Goal: Task Accomplishment & Management: Complete application form

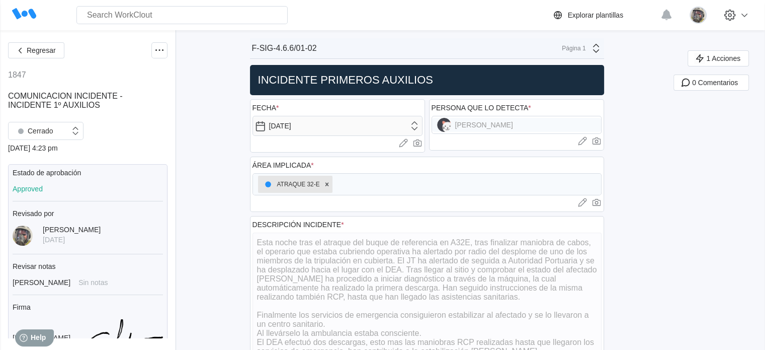
click at [418, 79] on h2 "INCIDENTE PRIMEROS AUXILIOS" at bounding box center [427, 80] width 346 height 14
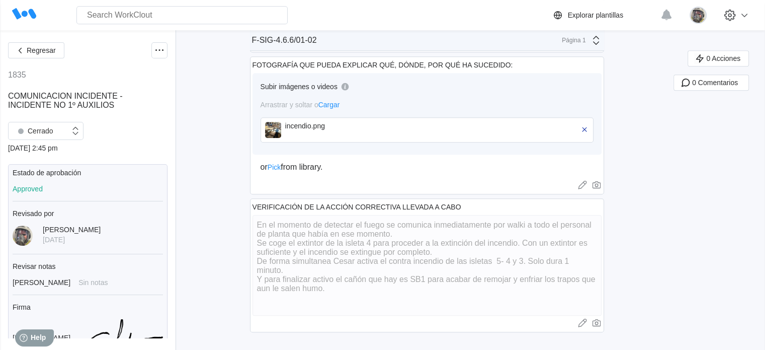
scroll to position [715, 0]
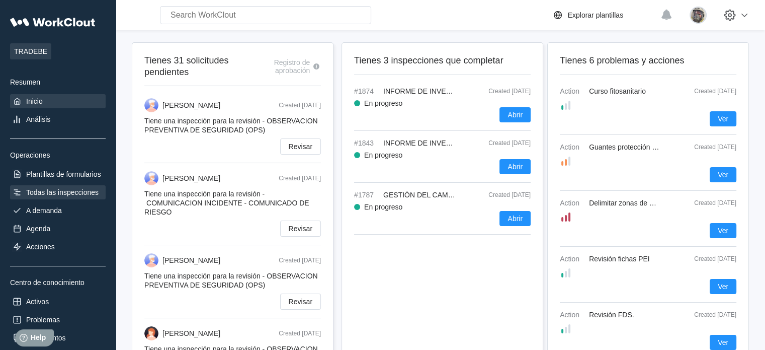
click at [50, 187] on div "Todas las inspecciones" at bounding box center [58, 192] width 96 height 14
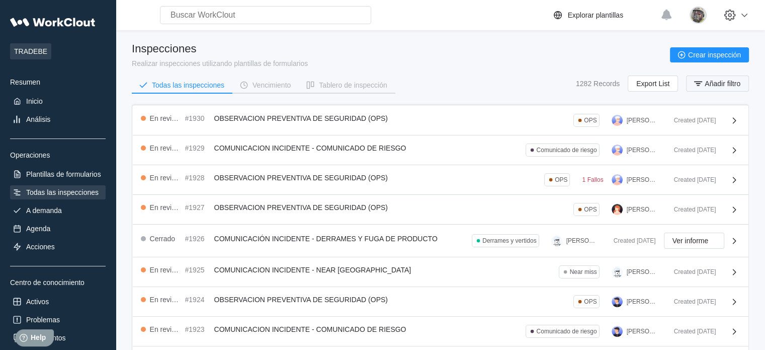
click at [729, 88] on button "Añadir filtro" at bounding box center [717, 83] width 63 height 16
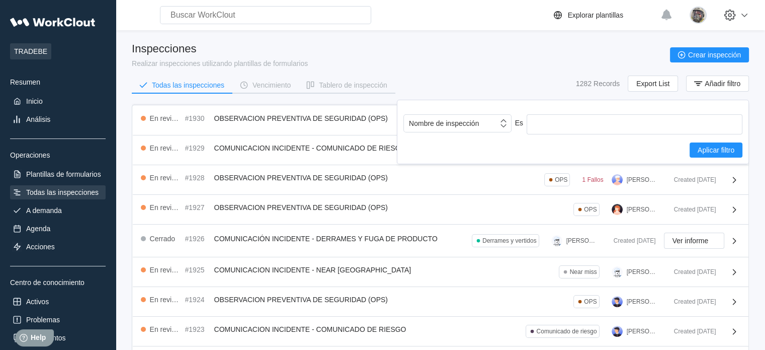
click at [413, 136] on div "Nombre de inspección Es Aplicar filtro" at bounding box center [572, 135] width 339 height 43
click at [421, 132] on div "Nombre de inspección" at bounding box center [457, 123] width 108 height 18
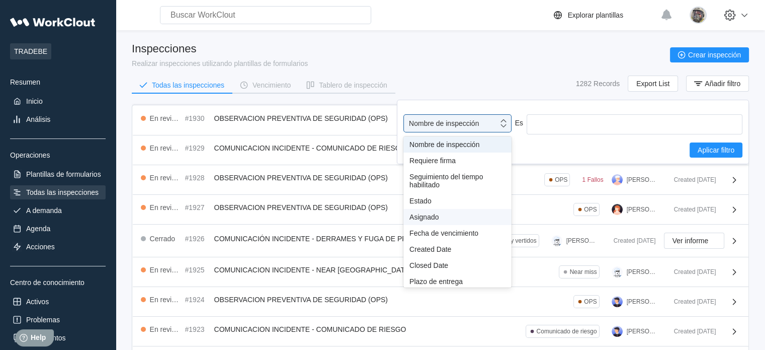
scroll to position [89, 0]
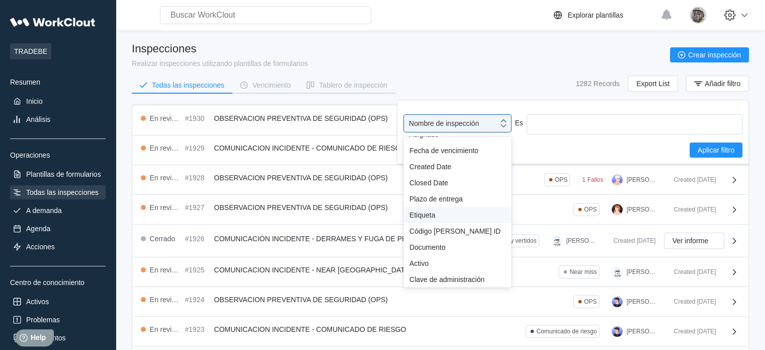
click at [433, 207] on div "Etiqueta" at bounding box center [457, 215] width 108 height 16
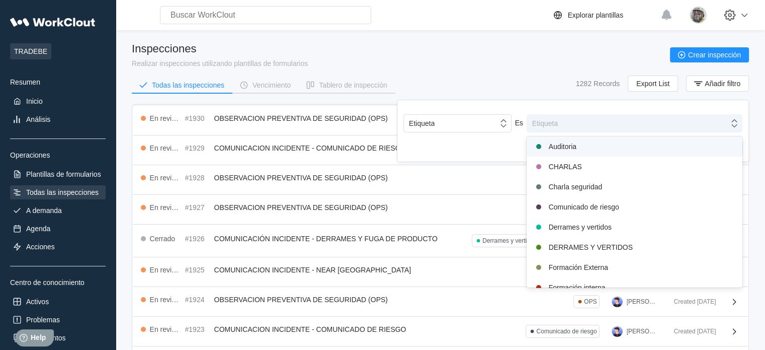
click at [563, 120] on div "Etiqueta" at bounding box center [628, 123] width 202 height 14
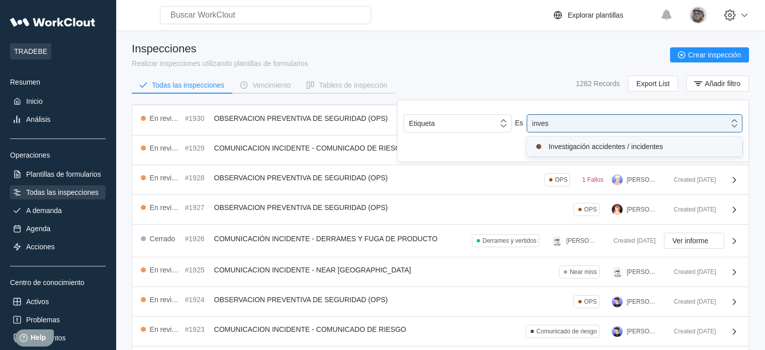
type input "invest"
click at [580, 140] on div "Investigación accidentes / incidentes" at bounding box center [635, 146] width 204 height 12
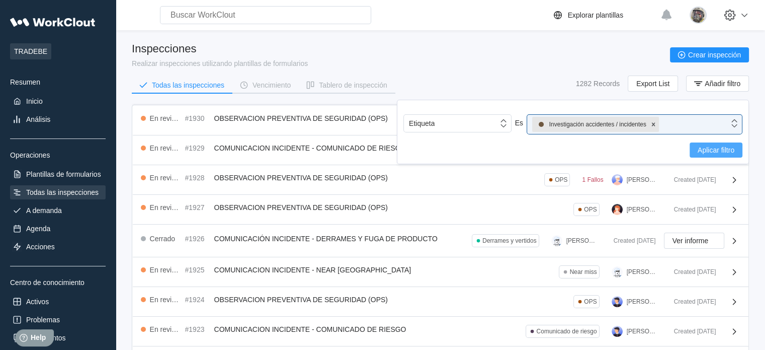
click at [708, 148] on span "Aplicar filtro" at bounding box center [716, 149] width 37 height 7
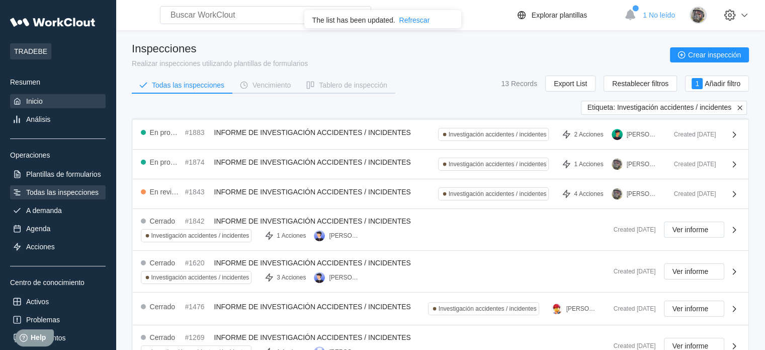
click at [47, 104] on div "Inicio" at bounding box center [58, 101] width 96 height 14
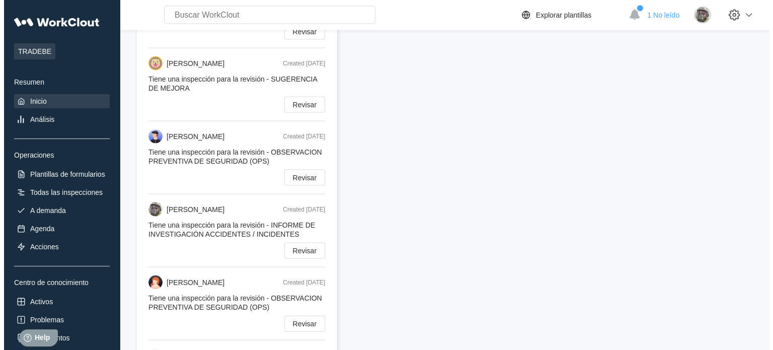
scroll to position [2163, 0]
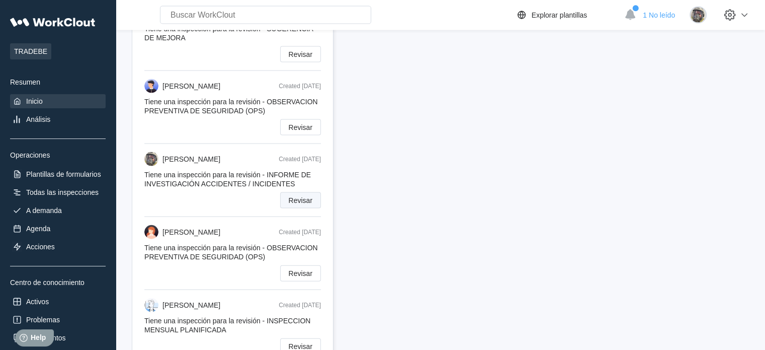
click at [297, 197] on span "Revisar" at bounding box center [301, 200] width 24 height 7
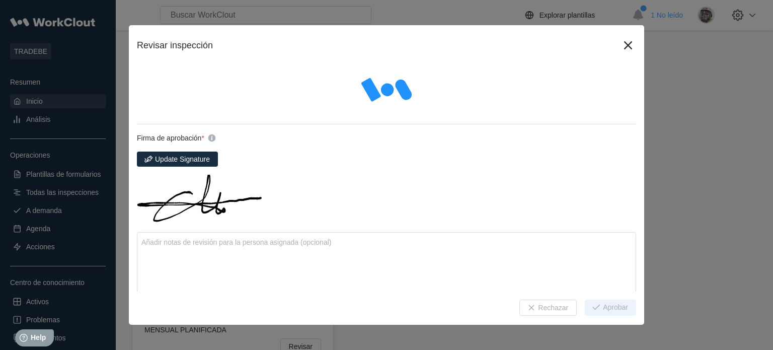
type textarea "x"
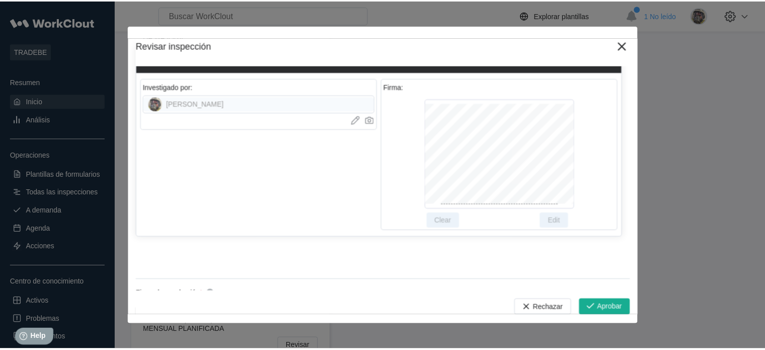
scroll to position [2582, 0]
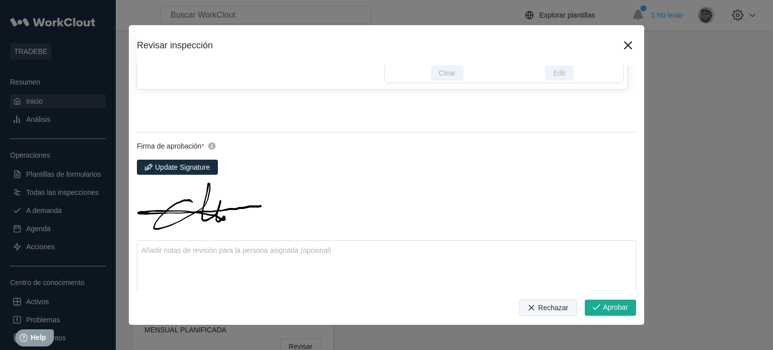
click at [541, 301] on button "Rechazar" at bounding box center [547, 307] width 57 height 16
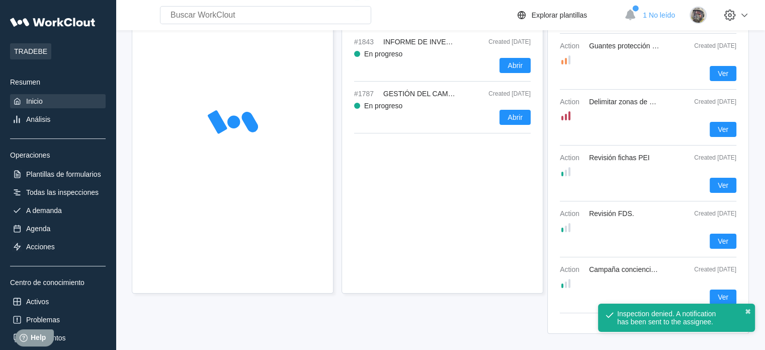
scroll to position [2124, 0]
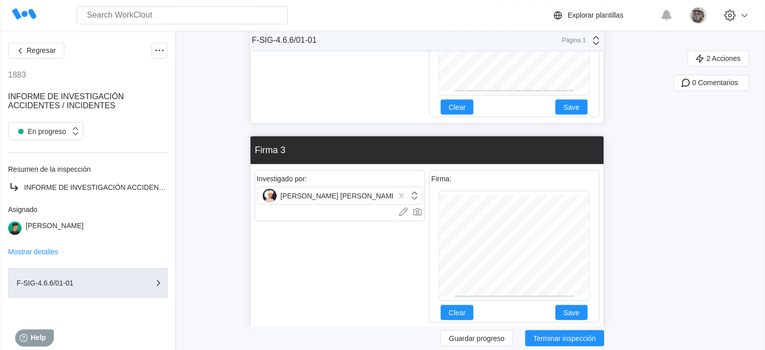
scroll to position [1620, 0]
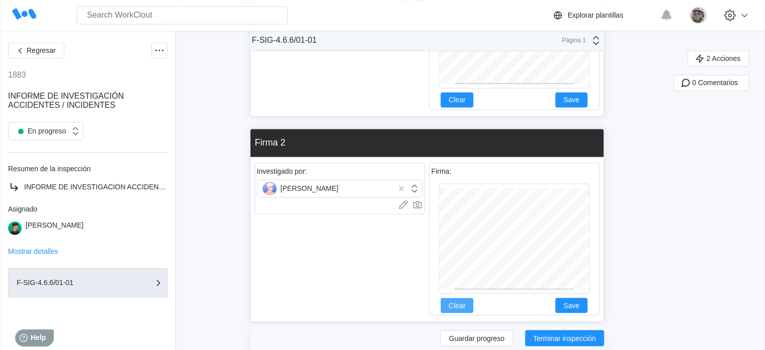
click at [457, 306] on span "Clear" at bounding box center [457, 304] width 17 height 7
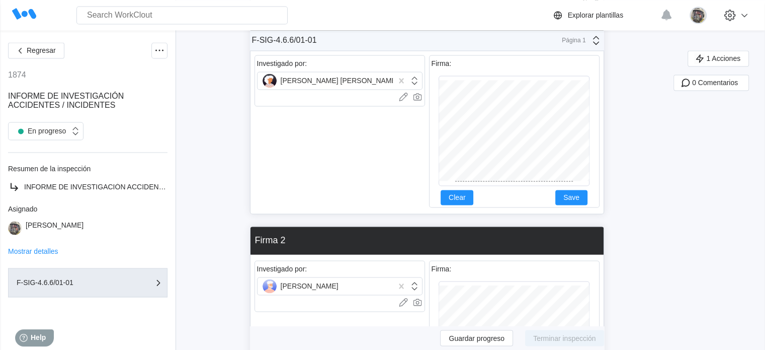
scroll to position [1600, 0]
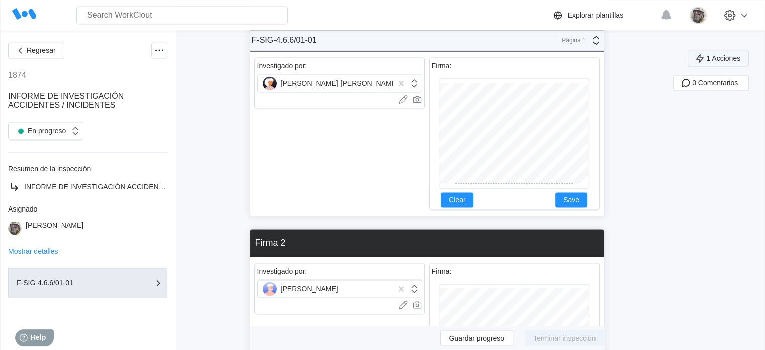
click at [740, 57] on span "1 Acciones" at bounding box center [723, 58] width 34 height 7
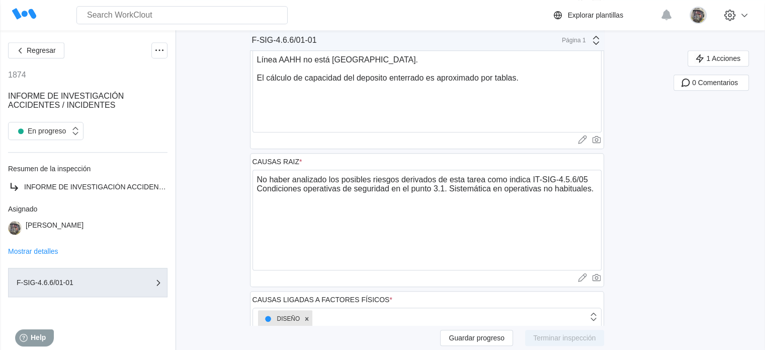
scroll to position [745, 0]
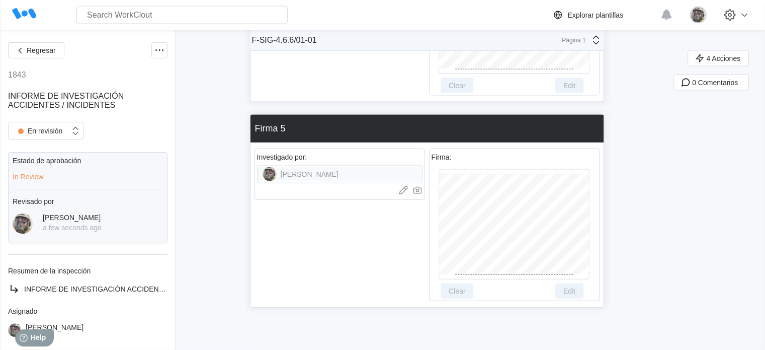
scroll to position [1221, 0]
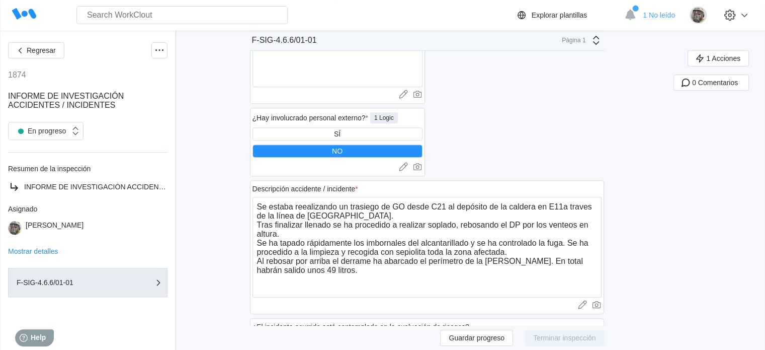
scroll to position [402, 0]
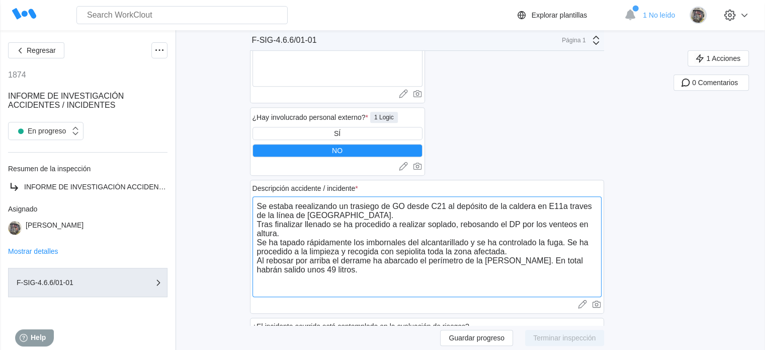
drag, startPoint x: 291, startPoint y: 233, endPoint x: 261, endPoint y: 207, distance: 39.6
click at [261, 207] on textarea "Se estaba reealizando un trasiego de GO desde C21 al depósito de la caldera en …" at bounding box center [427, 246] width 349 height 101
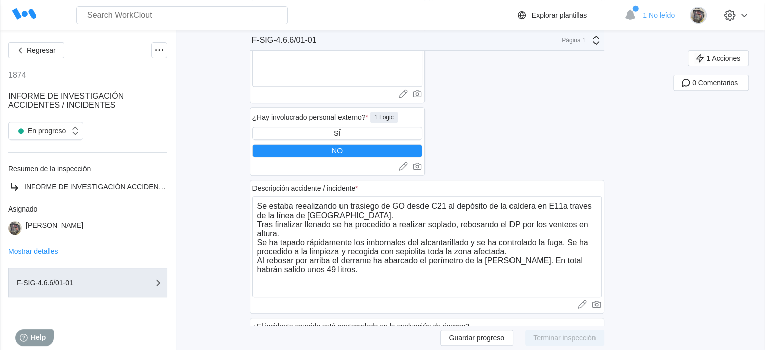
drag, startPoint x: 605, startPoint y: 102, endPoint x: 651, endPoint y: 56, distance: 65.1
click at [604, 102] on div "Día de la semana * [DATE] Cargar imágenes o videos a este campo Arrastrar y sol…" at bounding box center [516, 12] width 175 height 331
